Goal: Task Accomplishment & Management: Complete application form

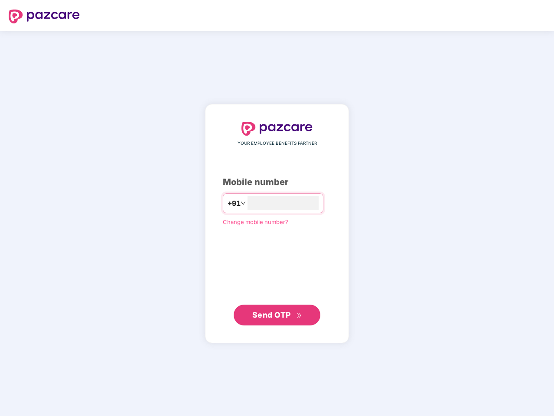
click at [277, 208] on input "number" at bounding box center [282, 203] width 71 height 14
click at [44, 16] on img at bounding box center [44, 17] width 71 height 14
click at [227, 203] on span "+91" at bounding box center [233, 203] width 13 height 11
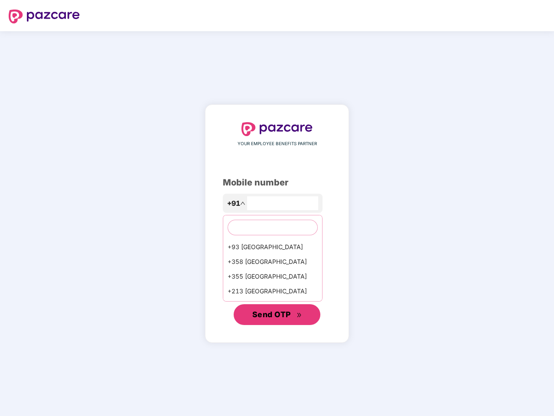
click at [277, 315] on span "Send OTP" at bounding box center [271, 314] width 39 height 9
